Goal: Task Accomplishment & Management: Manage account settings

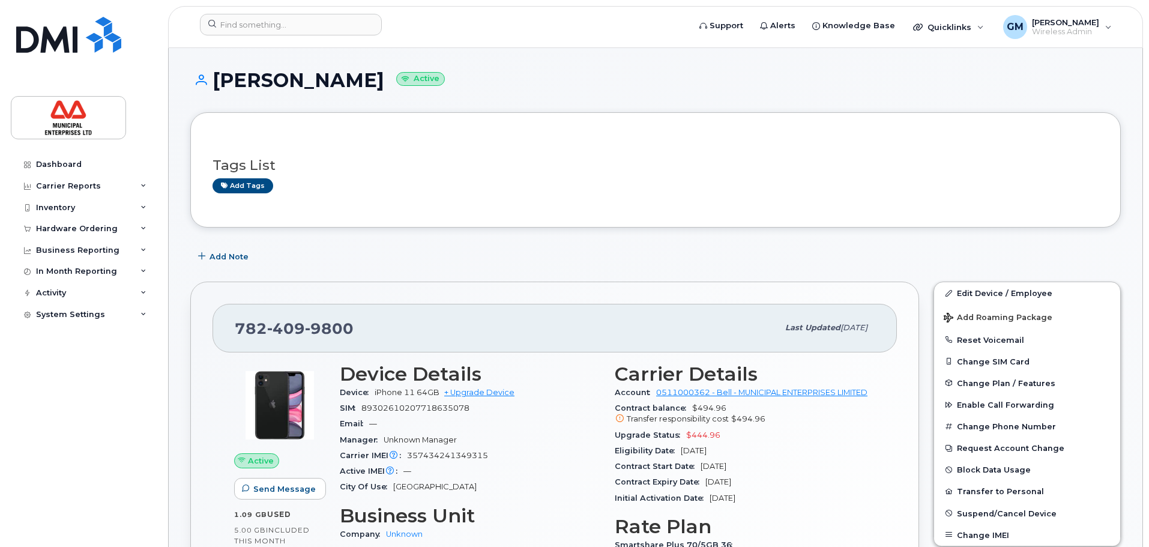
scroll to position [120, 0]
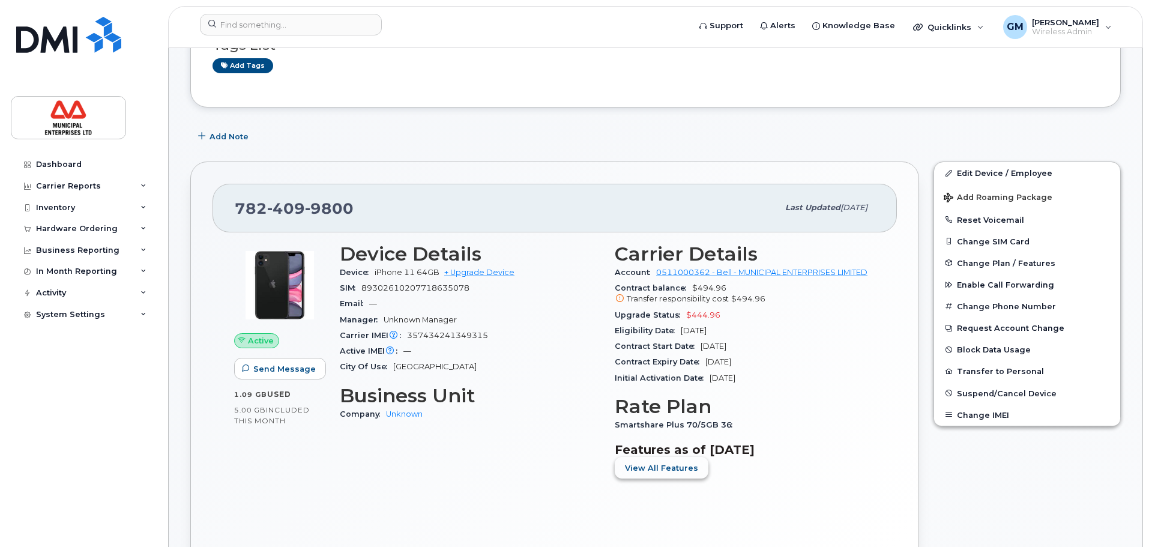
click at [677, 477] on button "View All Features" at bounding box center [662, 468] width 94 height 22
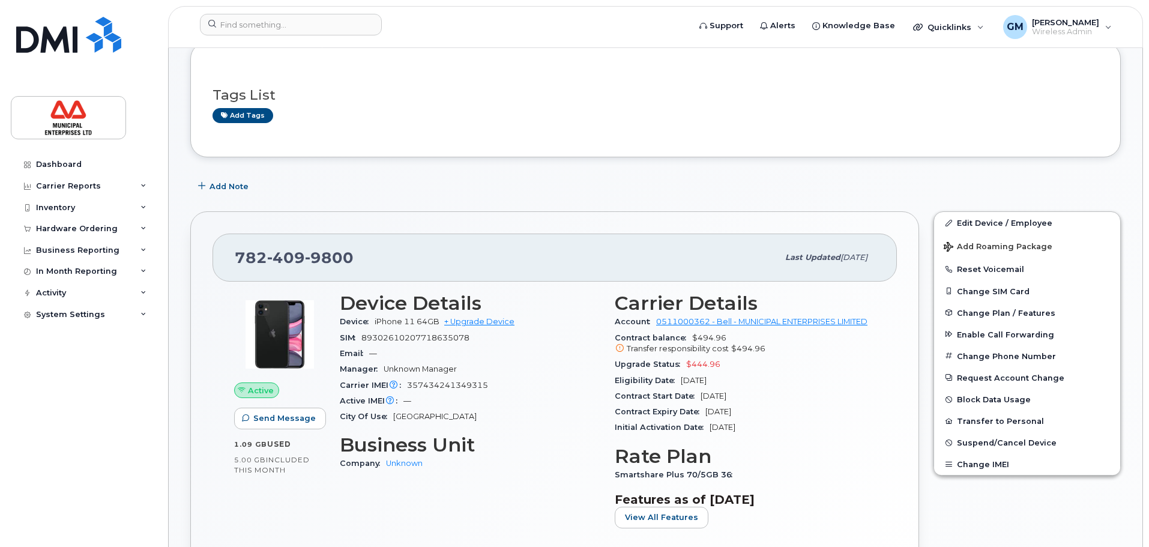
scroll to position [120, 0]
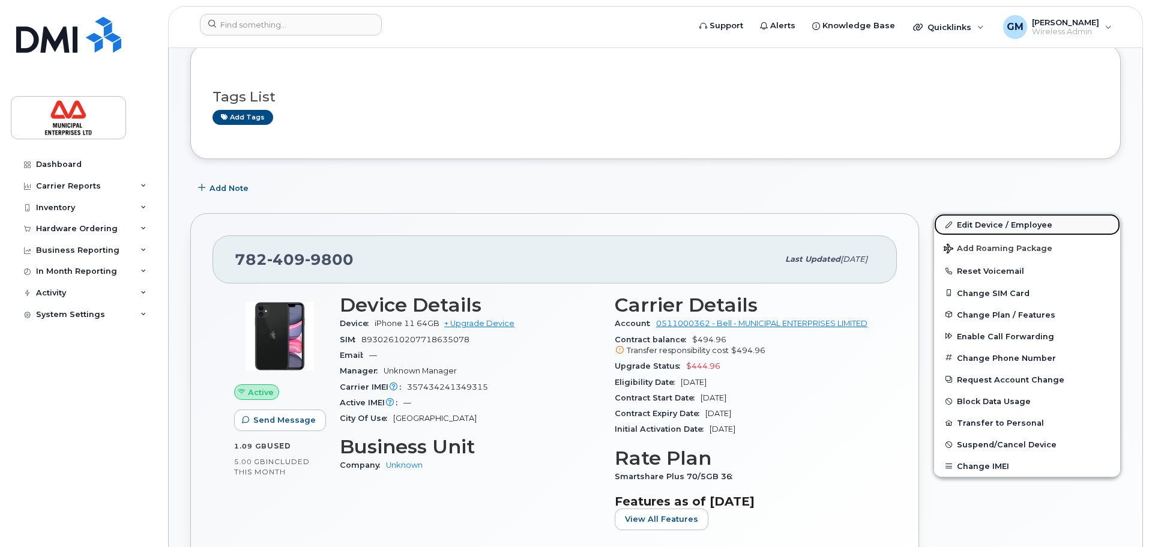
click at [1009, 226] on link "Edit Device / Employee" at bounding box center [1027, 225] width 186 height 22
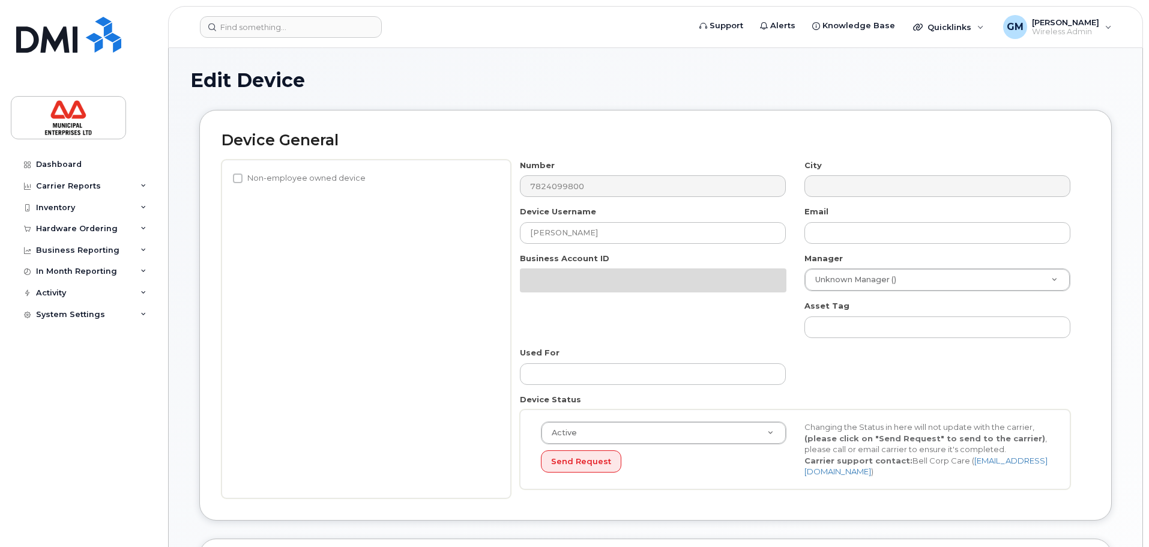
select select "3844586"
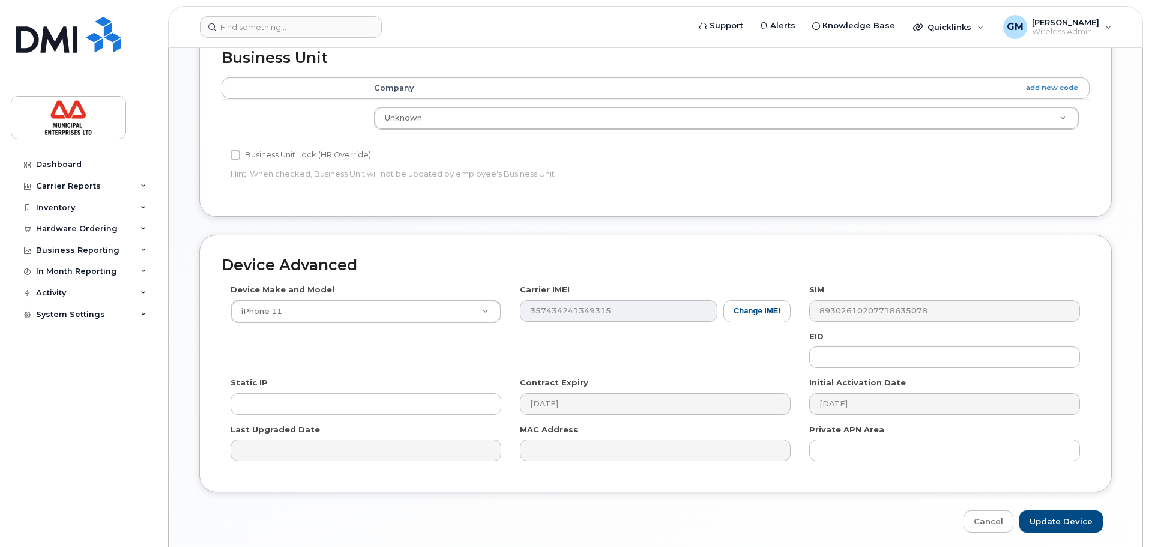
scroll to position [510, 0]
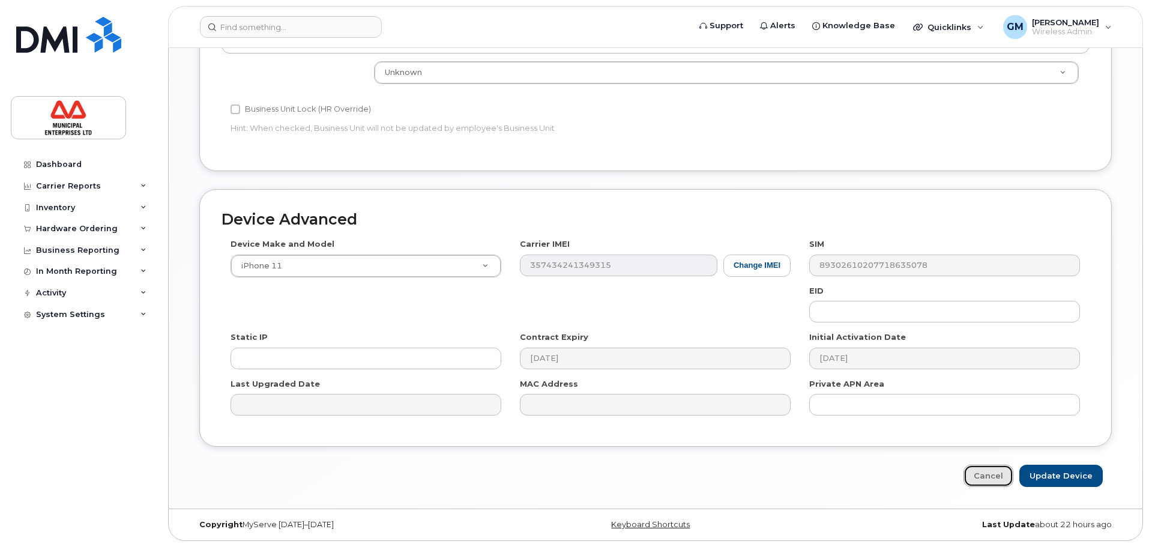
click at [990, 482] on link "Cancel" at bounding box center [989, 476] width 50 height 22
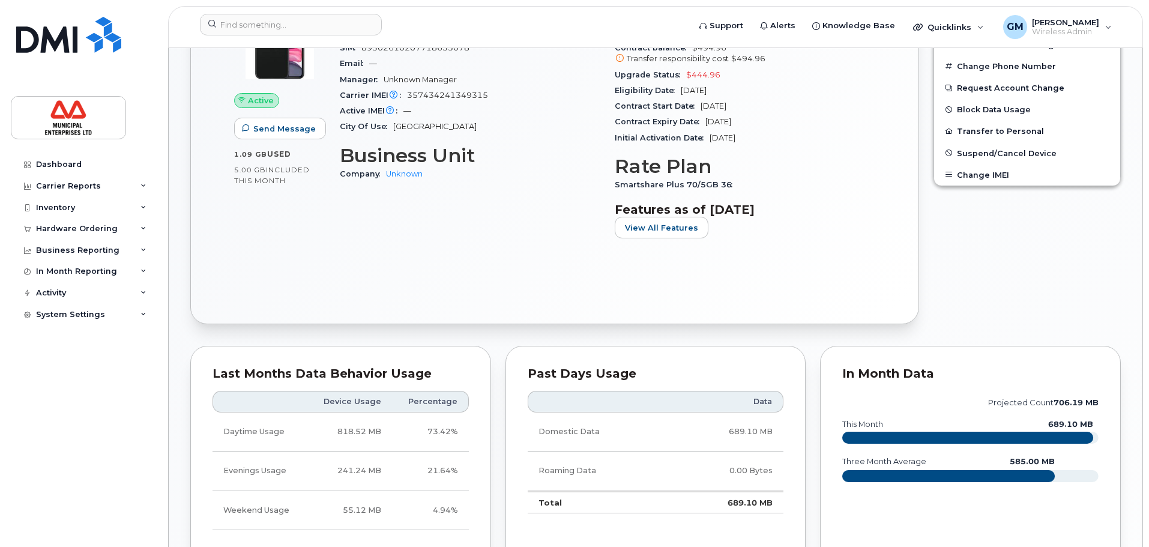
scroll to position [721, 0]
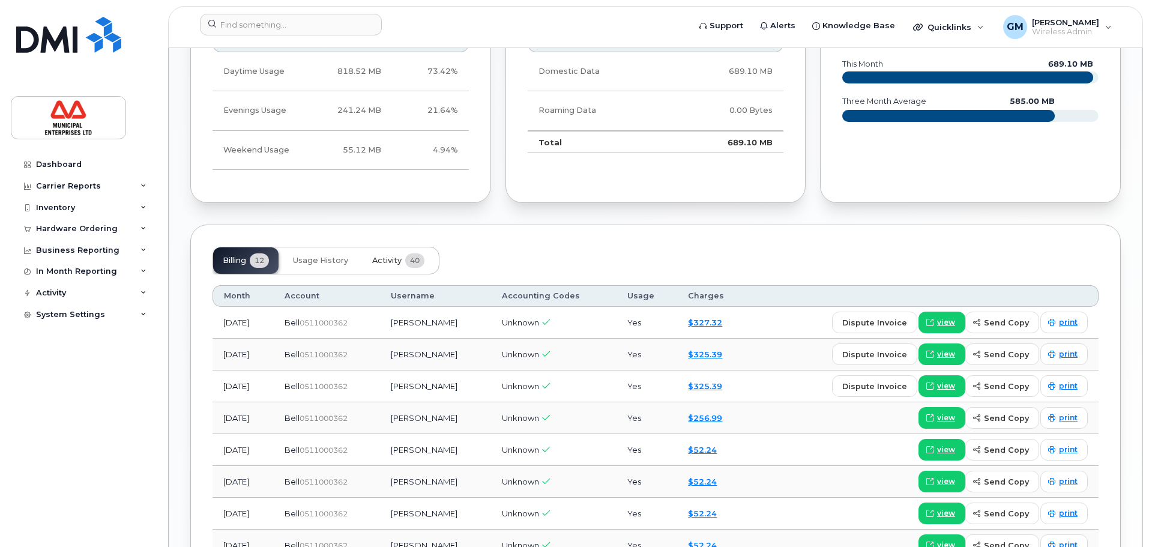
click at [399, 261] on span "Activity" at bounding box center [386, 261] width 29 height 10
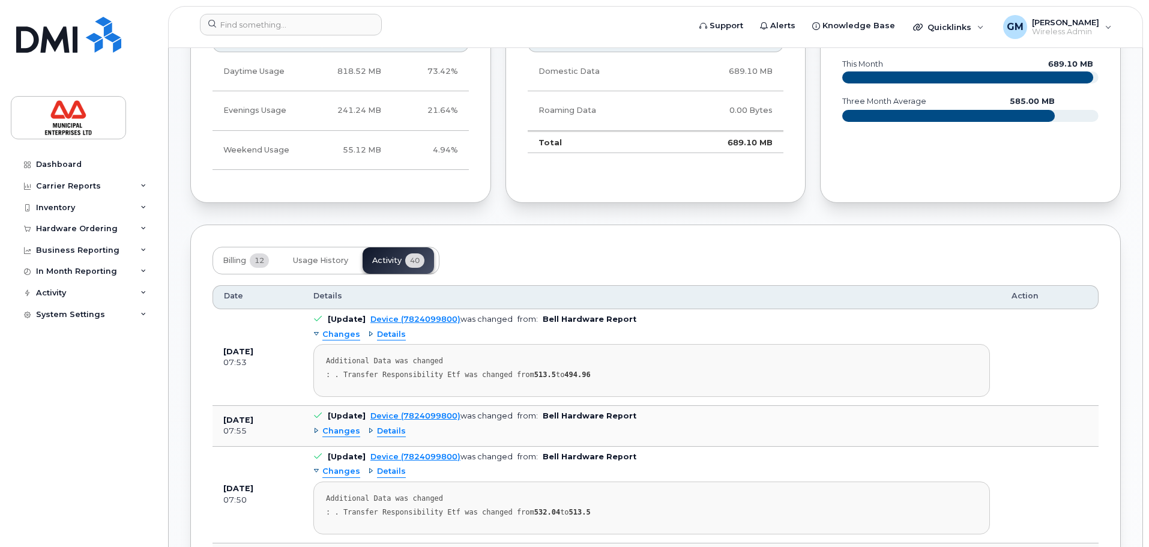
click at [377, 335] on span "Details" at bounding box center [391, 334] width 29 height 11
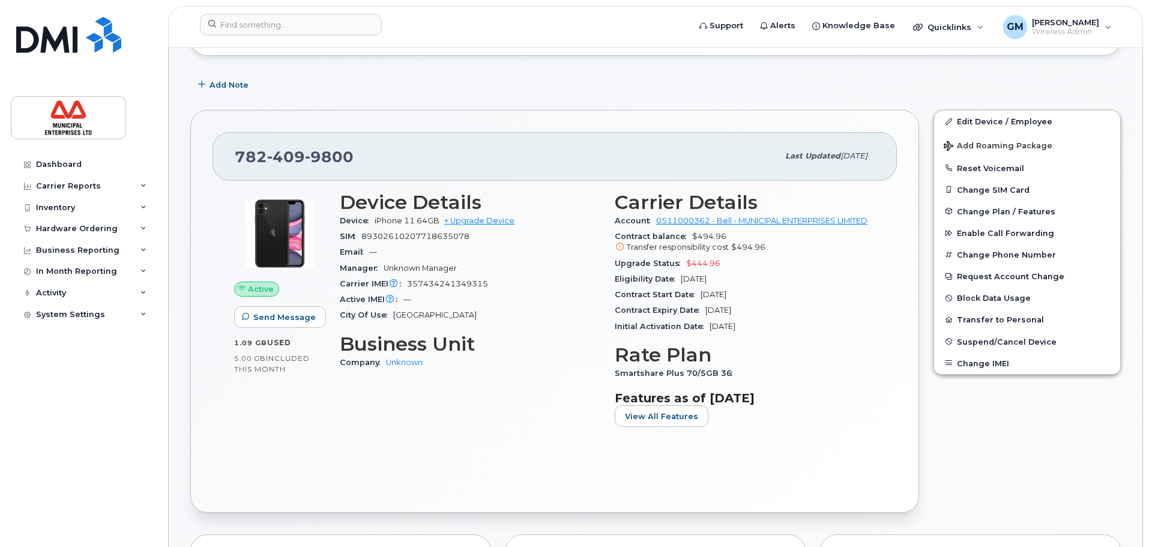
scroll to position [300, 0]
